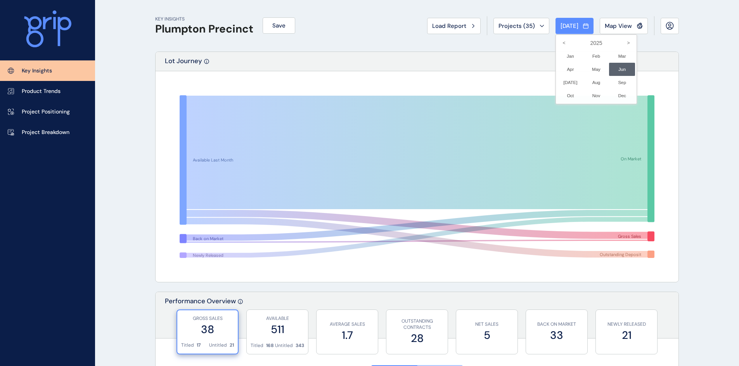
click at [501, 41] on div at bounding box center [369, 183] width 739 height 366
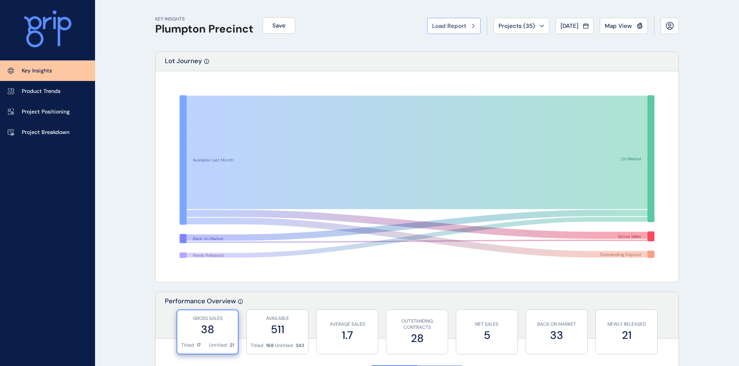
click at [449, 27] on span "Load Report" at bounding box center [449, 26] width 34 height 8
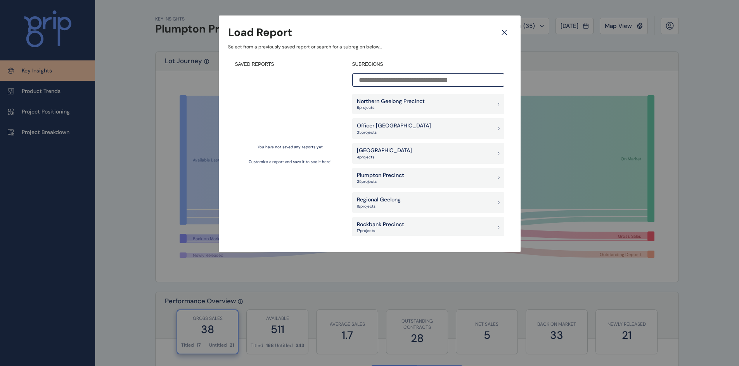
scroll to position [543, 0]
click at [391, 182] on p "35 project s" at bounding box center [380, 181] width 47 height 5
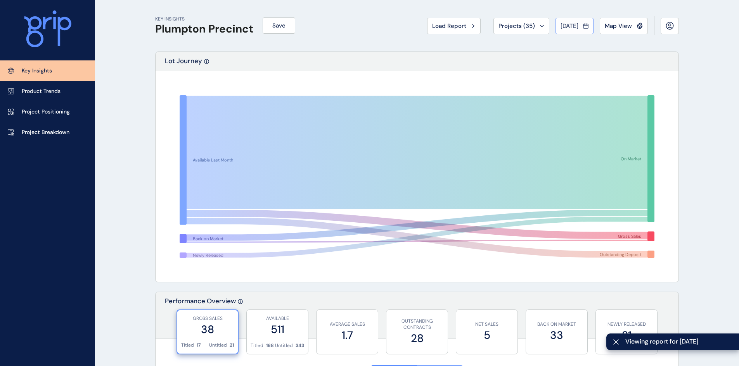
click at [574, 23] on span "[DATE]" at bounding box center [569, 26] width 18 height 8
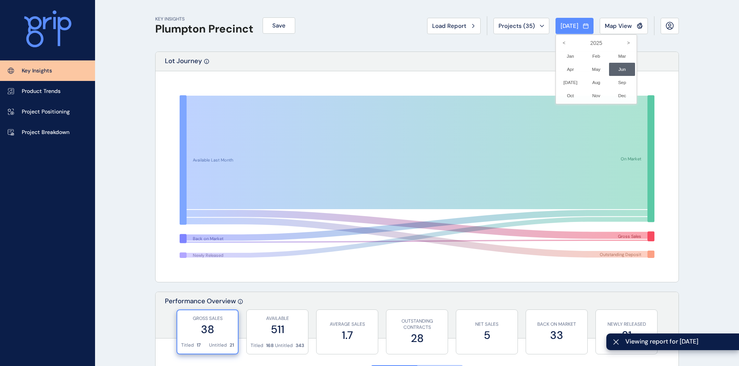
click at [524, 26] on div at bounding box center [369, 183] width 739 height 366
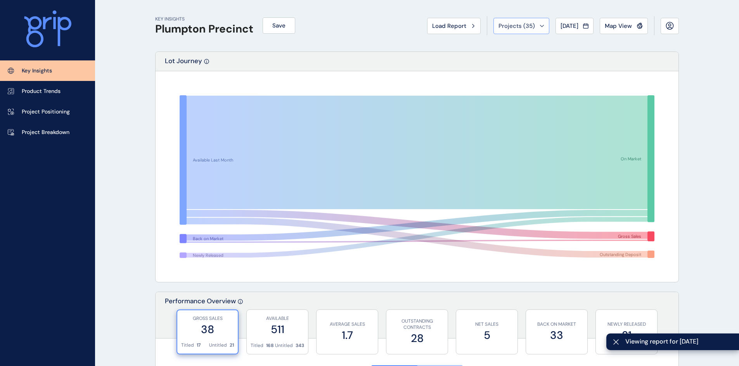
click at [539, 25] on icon at bounding box center [541, 26] width 5 height 2
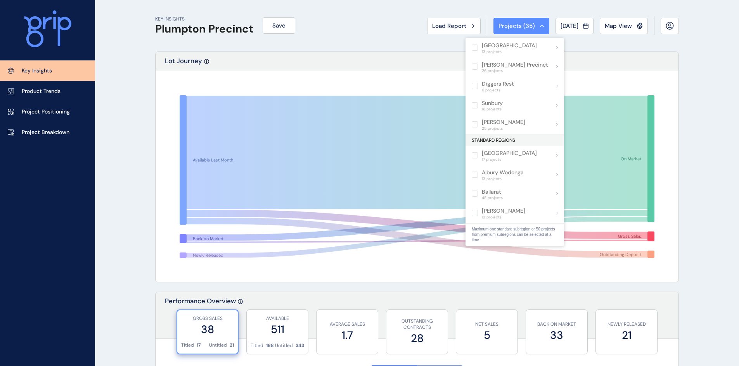
click at [657, 67] on div "Lot Journey" at bounding box center [417, 61] width 523 height 19
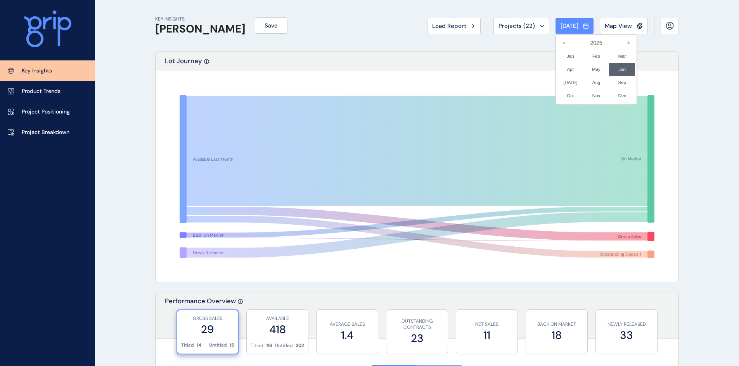
click at [41, 66] on link "Key Insights" at bounding box center [47, 70] width 95 height 21
click at [437, 26] on div at bounding box center [369, 183] width 739 height 366
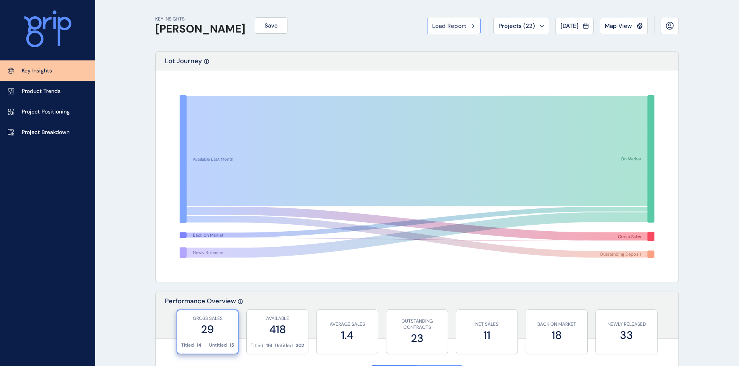
click at [445, 20] on button "Load Report" at bounding box center [454, 26] width 54 height 16
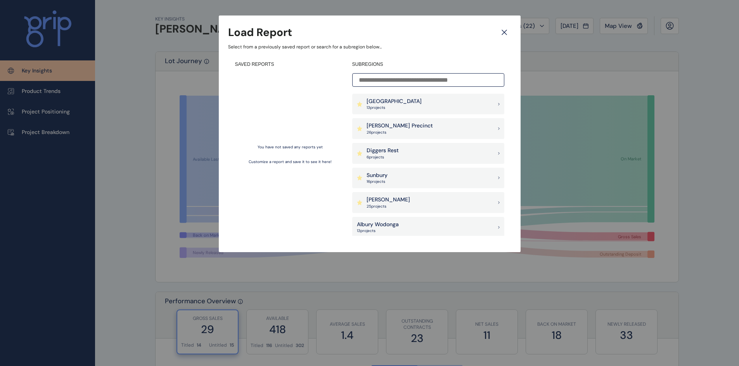
click at [505, 30] on icon at bounding box center [504, 33] width 14 height 14
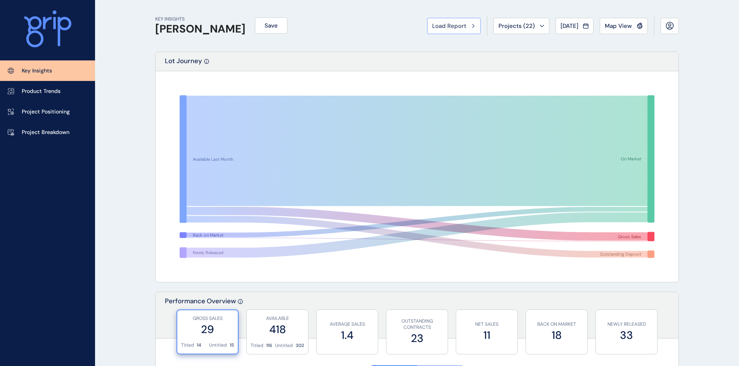
click at [443, 29] on span "Load Report" at bounding box center [449, 26] width 34 height 8
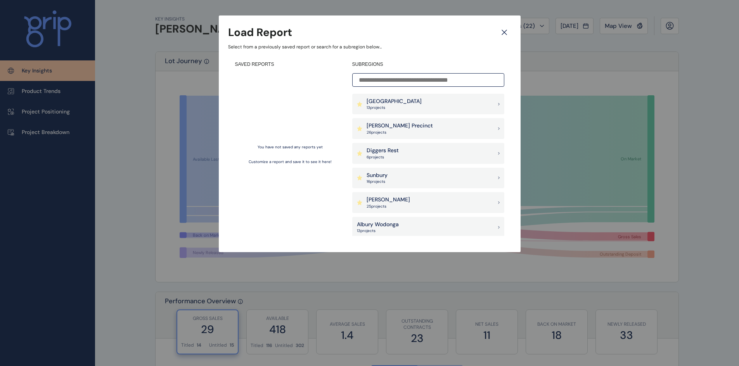
click at [437, 79] on input at bounding box center [428, 80] width 152 height 14
click at [402, 200] on div "Wollert 25 project s" at bounding box center [428, 202] width 152 height 21
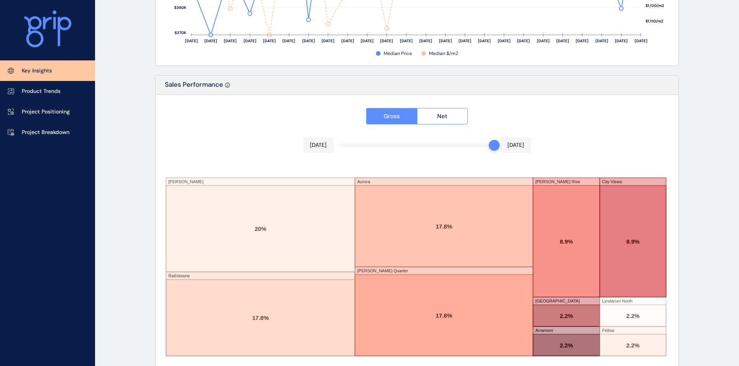
scroll to position [1266, 0]
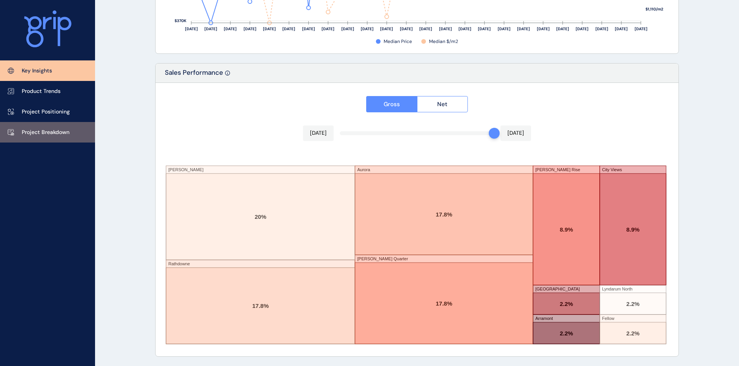
click at [66, 131] on p "Project Breakdown" at bounding box center [46, 133] width 48 height 8
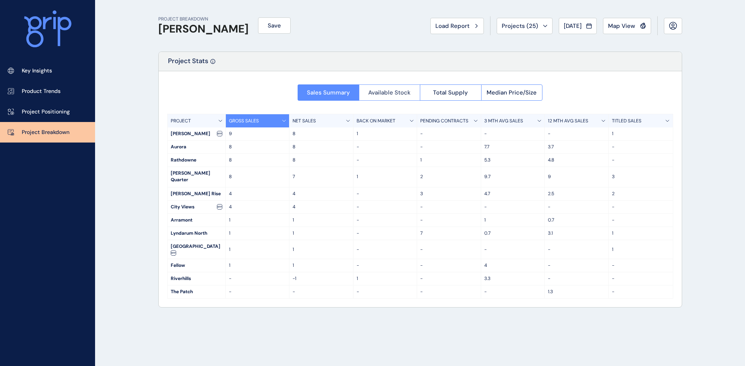
click at [394, 94] on span "Available Stock" at bounding box center [389, 93] width 42 height 8
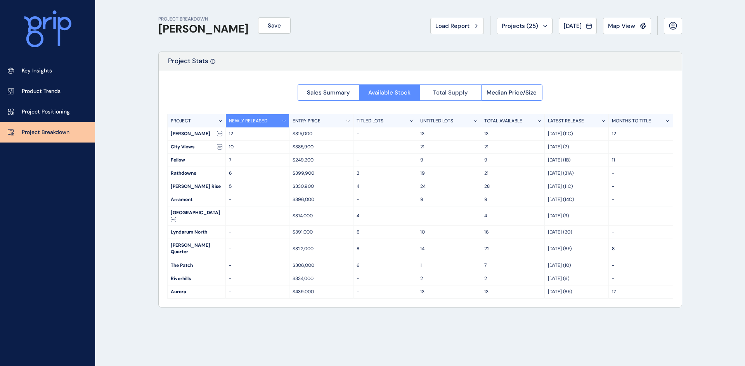
click at [440, 88] on button "Total Supply" at bounding box center [450, 93] width 61 height 16
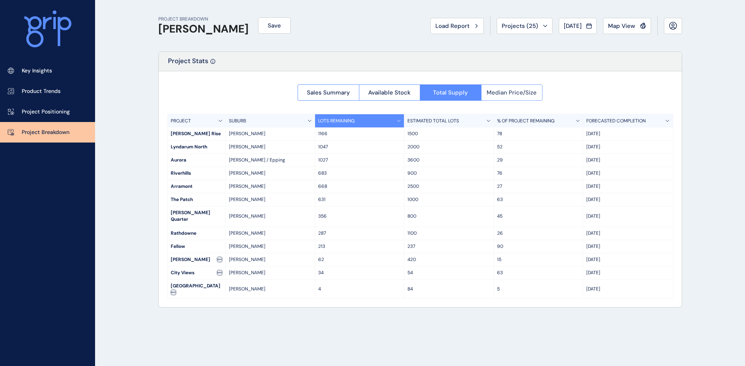
click at [505, 88] on button "Median Price/Size" at bounding box center [512, 93] width 62 height 16
